Goal: Navigation & Orientation: Find specific page/section

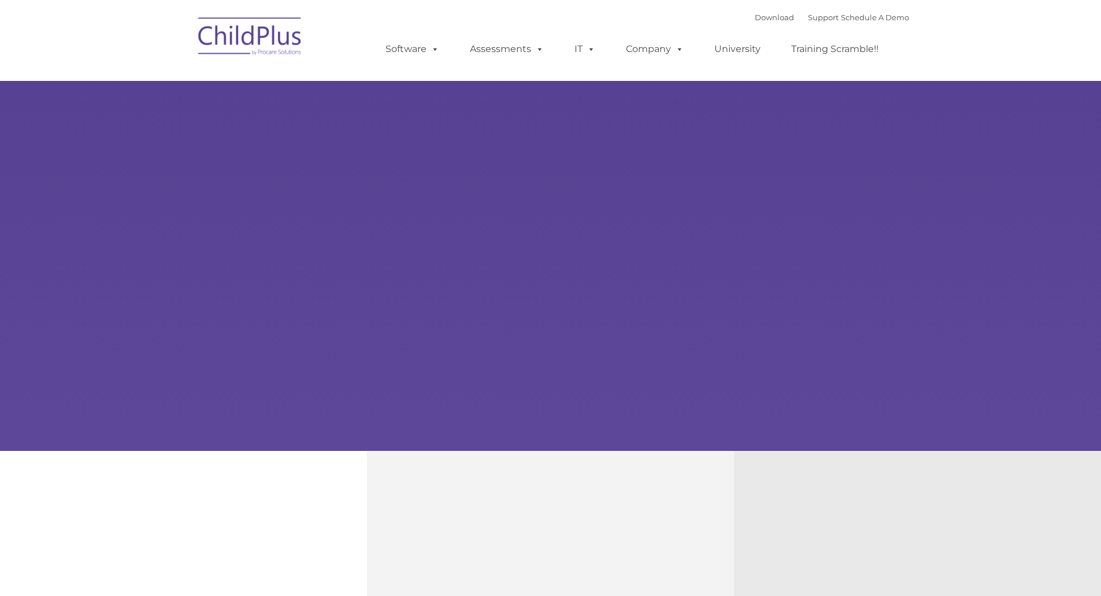
type input ""
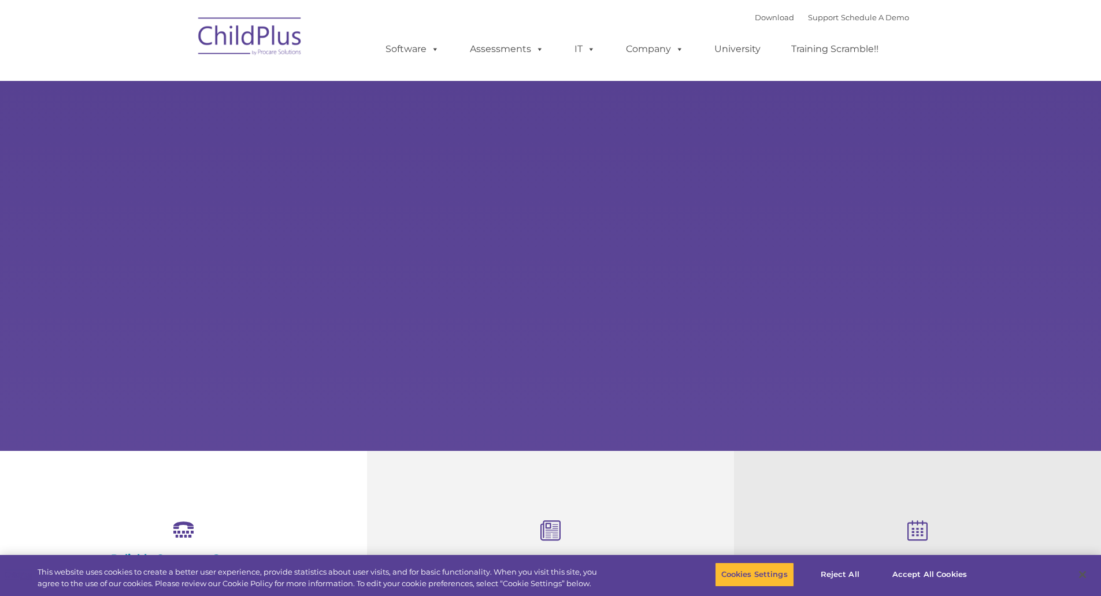
select select "MEDIUM"
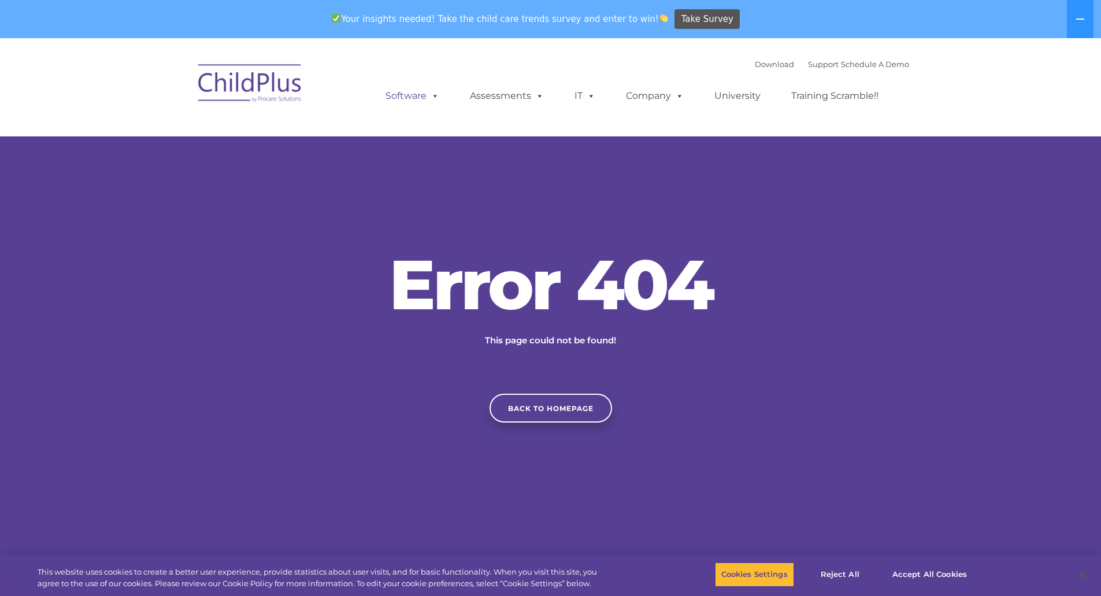
click at [422, 98] on link "Software" at bounding box center [412, 95] width 77 height 23
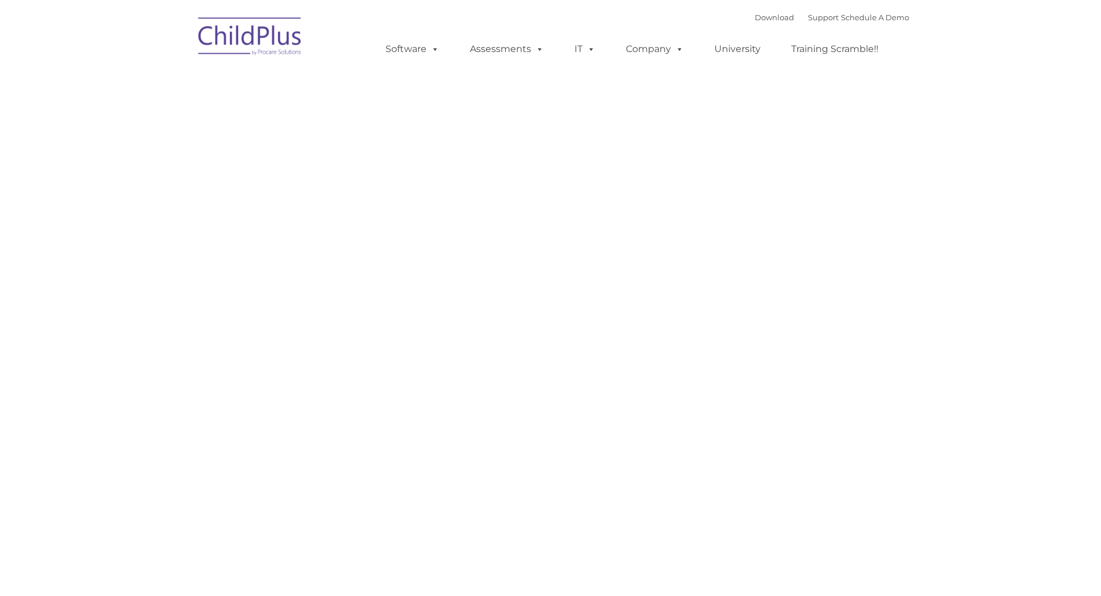
type input ""
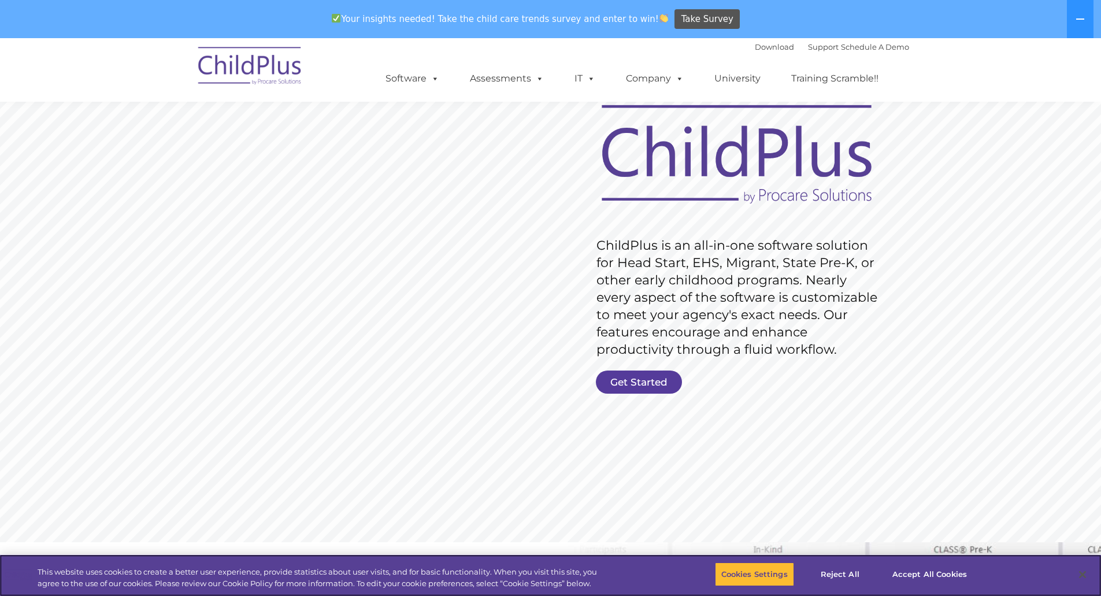
scroll to position [58, 0]
click at [643, 384] on link "Get Started" at bounding box center [639, 380] width 86 height 23
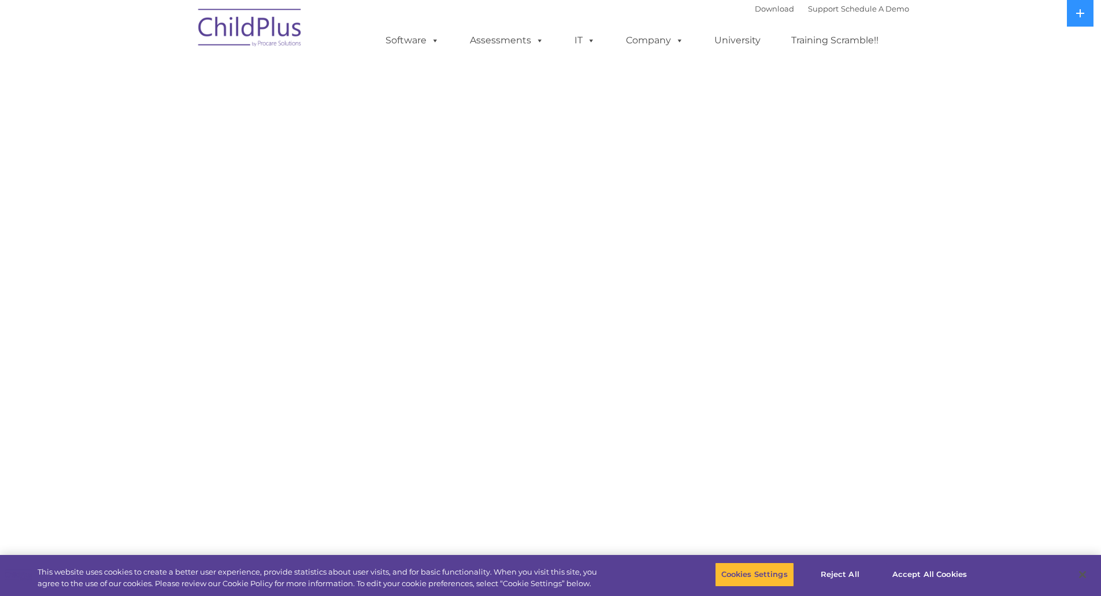
select select "MEDIUM"
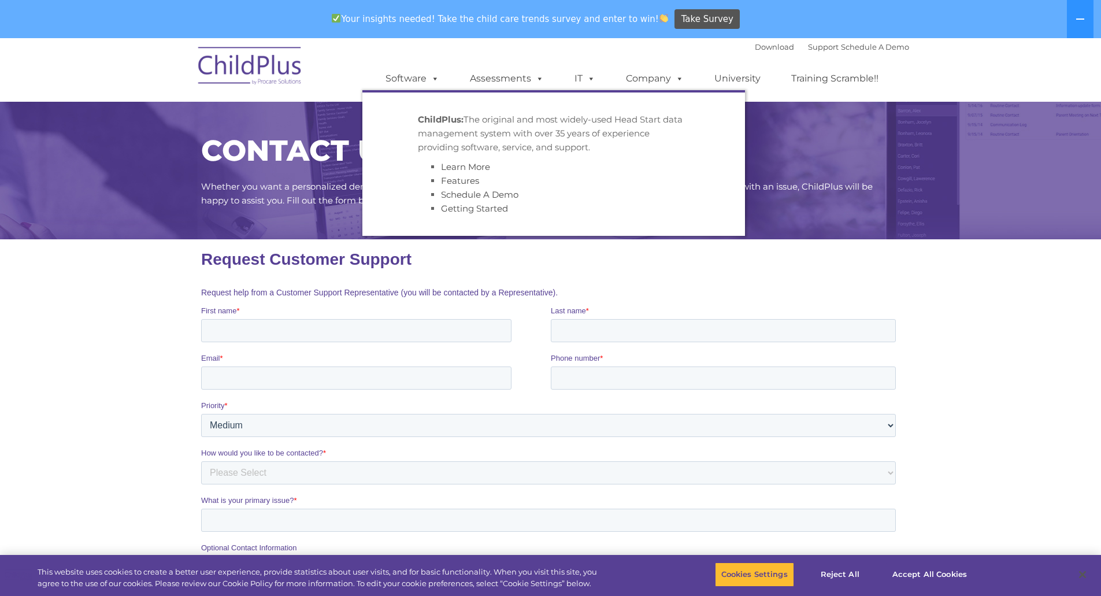
click at [223, 58] on img at bounding box center [251, 68] width 116 height 58
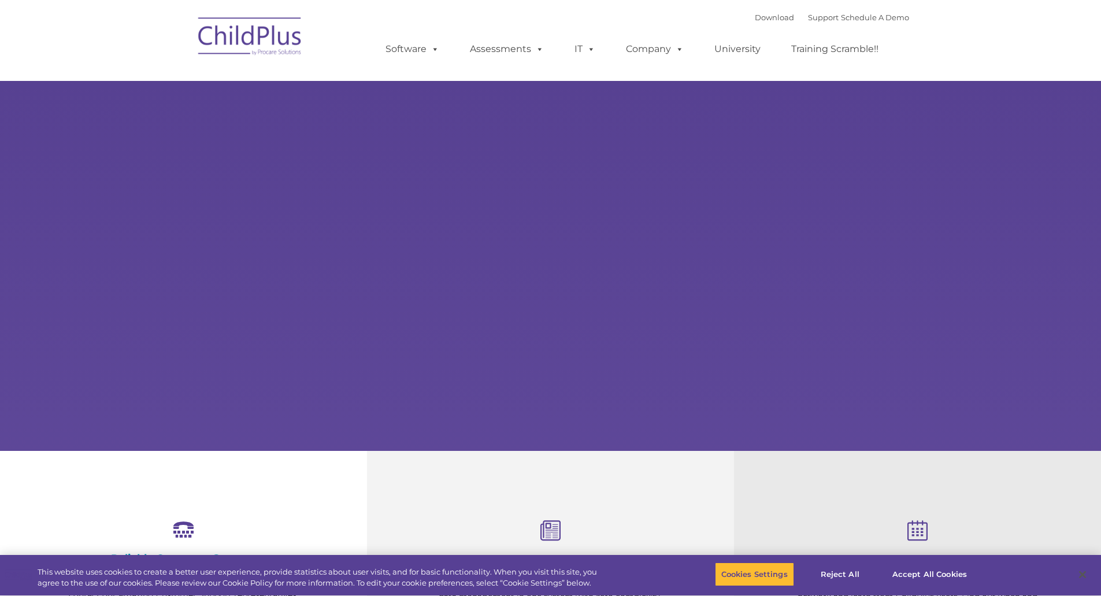
select select "MEDIUM"
